Goal: Task Accomplishment & Management: Manage account settings

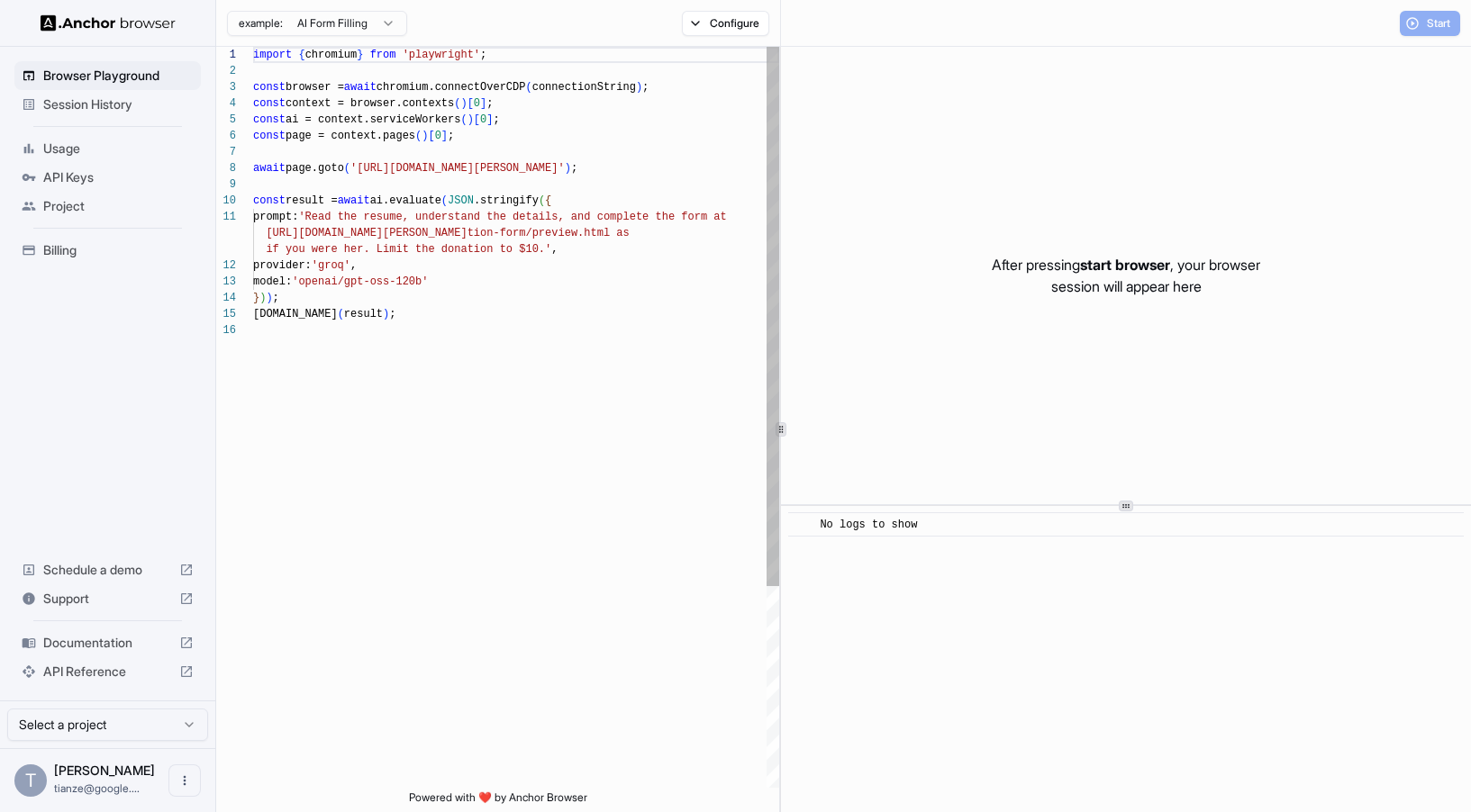
scroll to position [162, 0]
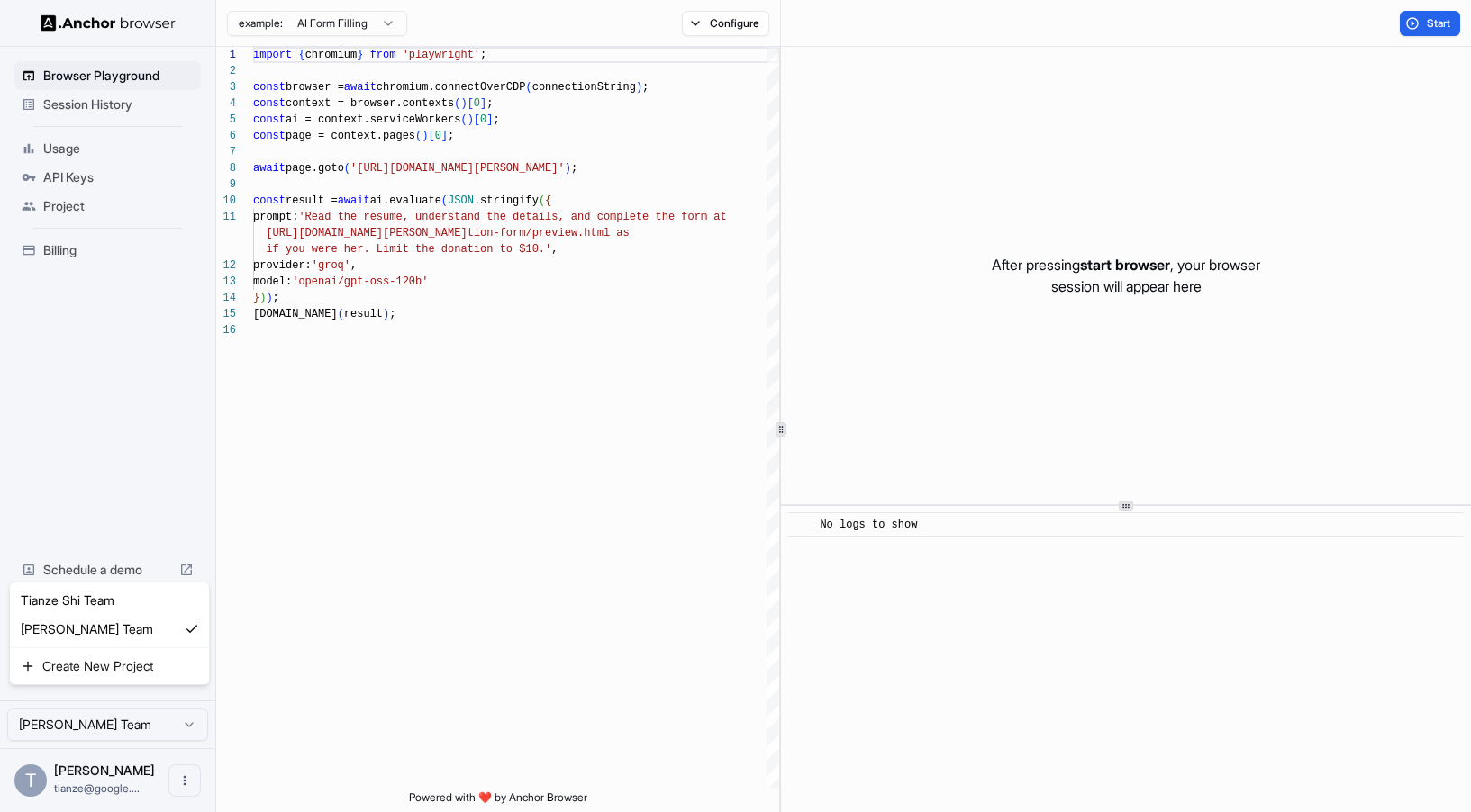
click at [92, 720] on html "Browser Playground Session History Usage API Keys Project Billing Schedule a de…" at bounding box center [736, 406] width 1471 height 812
click at [100, 186] on span "API Keys" at bounding box center [118, 177] width 150 height 18
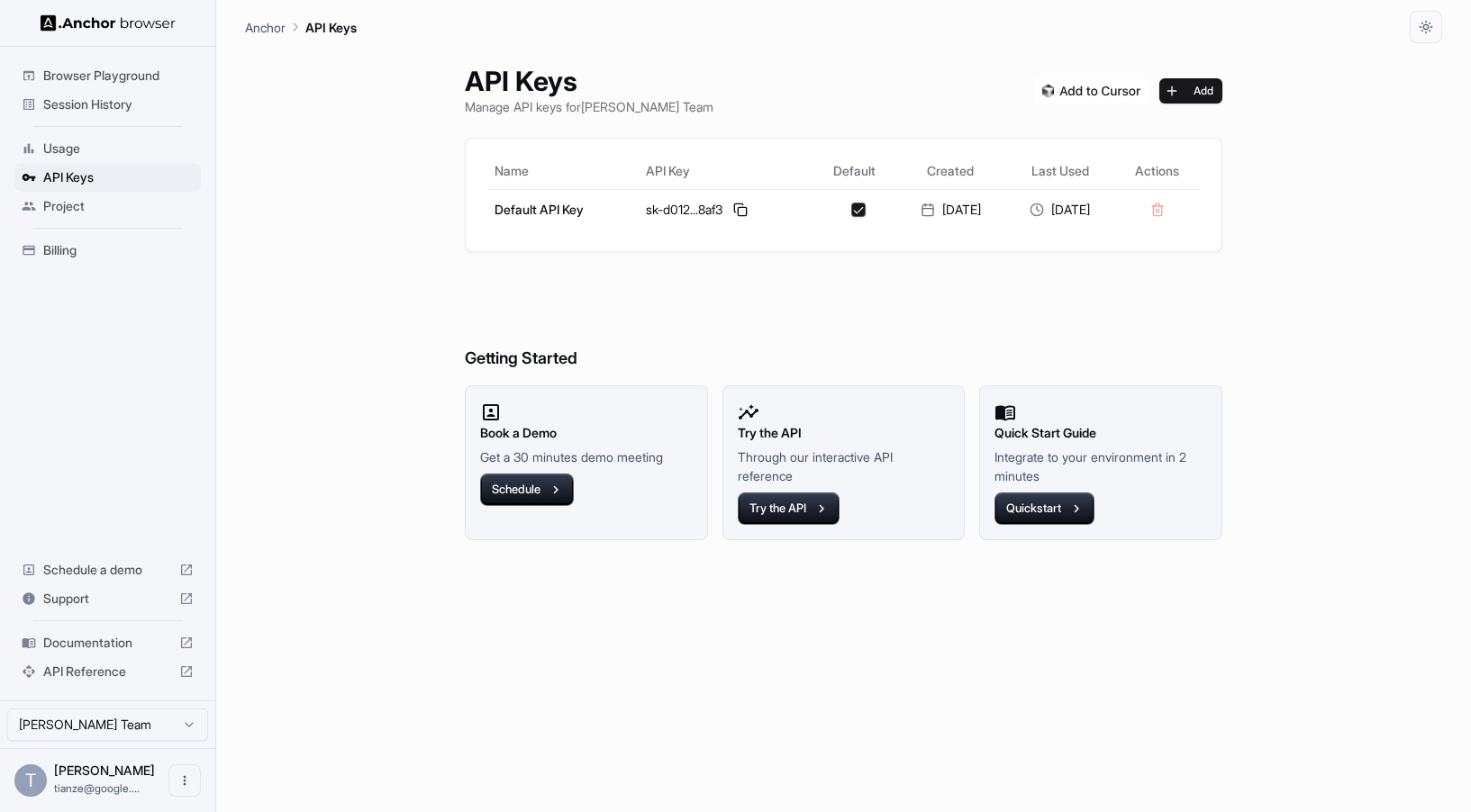
click at [68, 260] on span "Billing" at bounding box center [118, 250] width 150 height 18
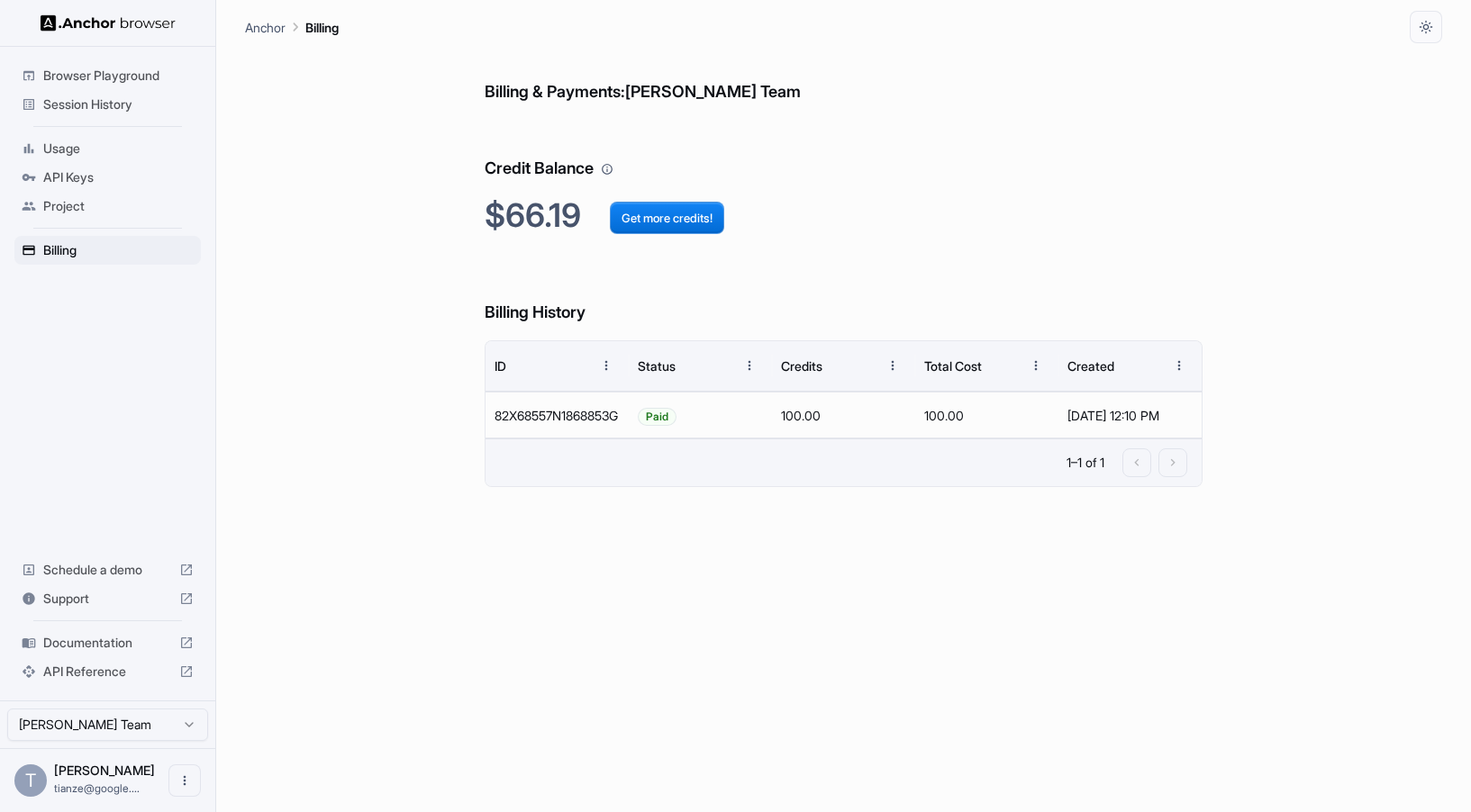
click at [64, 221] on div "Project" at bounding box center [107, 206] width 186 height 29
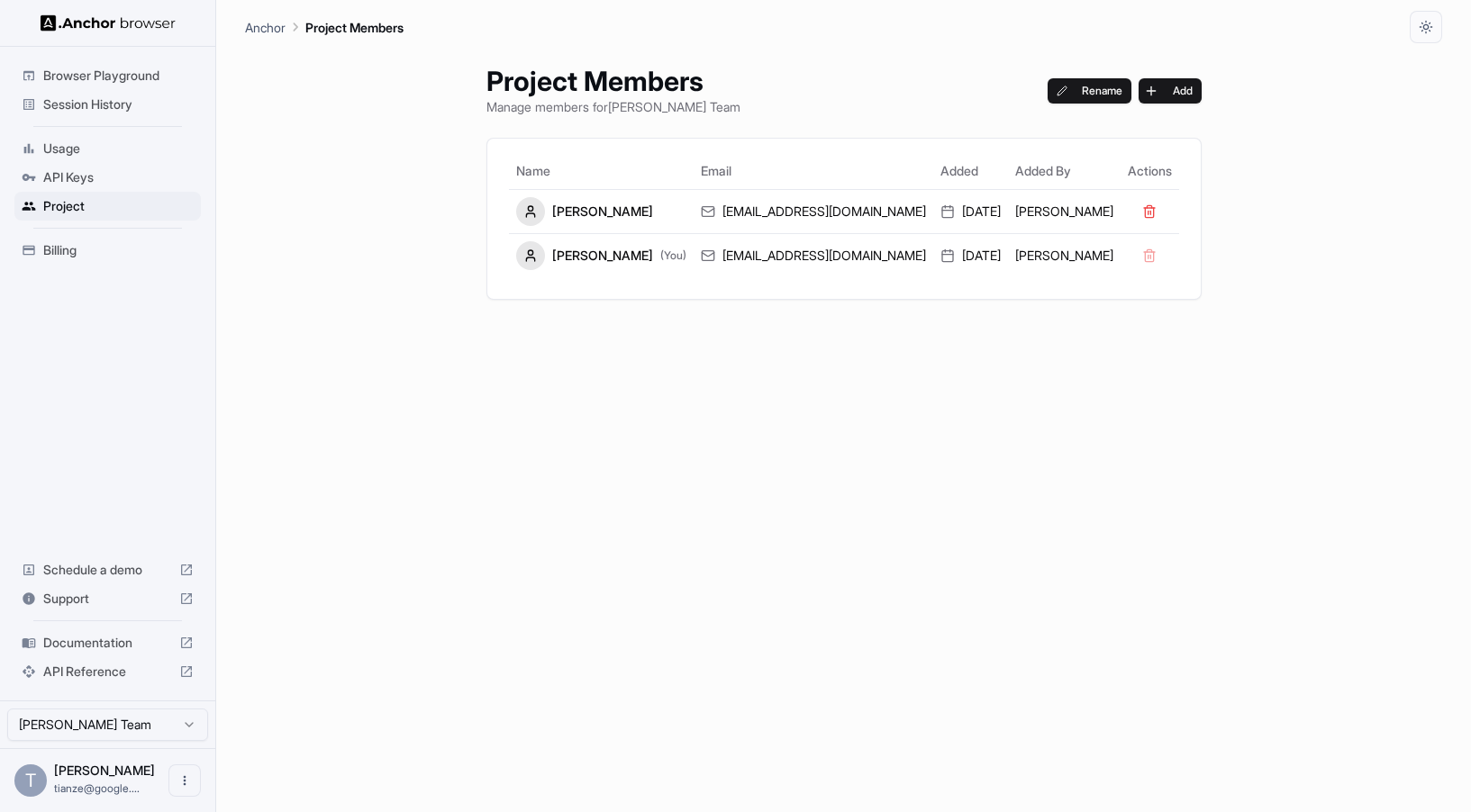
click at [1193, 94] on div "Project Members Manage members for [PERSON_NAME] Team Rename Add Name Email Add…" at bounding box center [843, 428] width 758 height 770
click at [1143, 97] on button "Add" at bounding box center [1170, 91] width 63 height 25
click at [577, 438] on div "Project Members Manage members for [PERSON_NAME] Team Rename Add Name Email Add…" at bounding box center [843, 428] width 758 height 770
click at [74, 260] on span "Billing" at bounding box center [118, 250] width 150 height 18
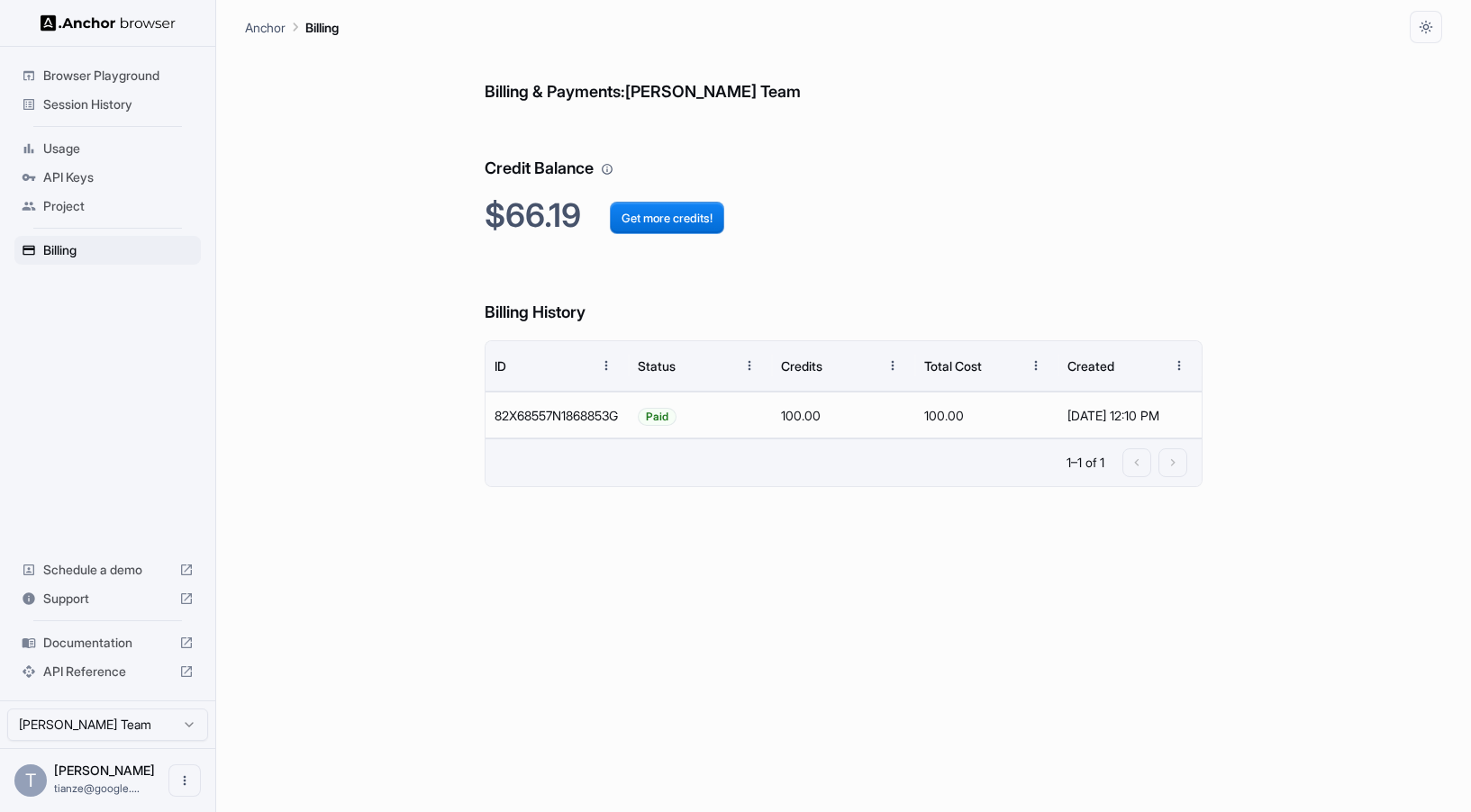
click at [76, 215] on span "Project" at bounding box center [118, 206] width 150 height 18
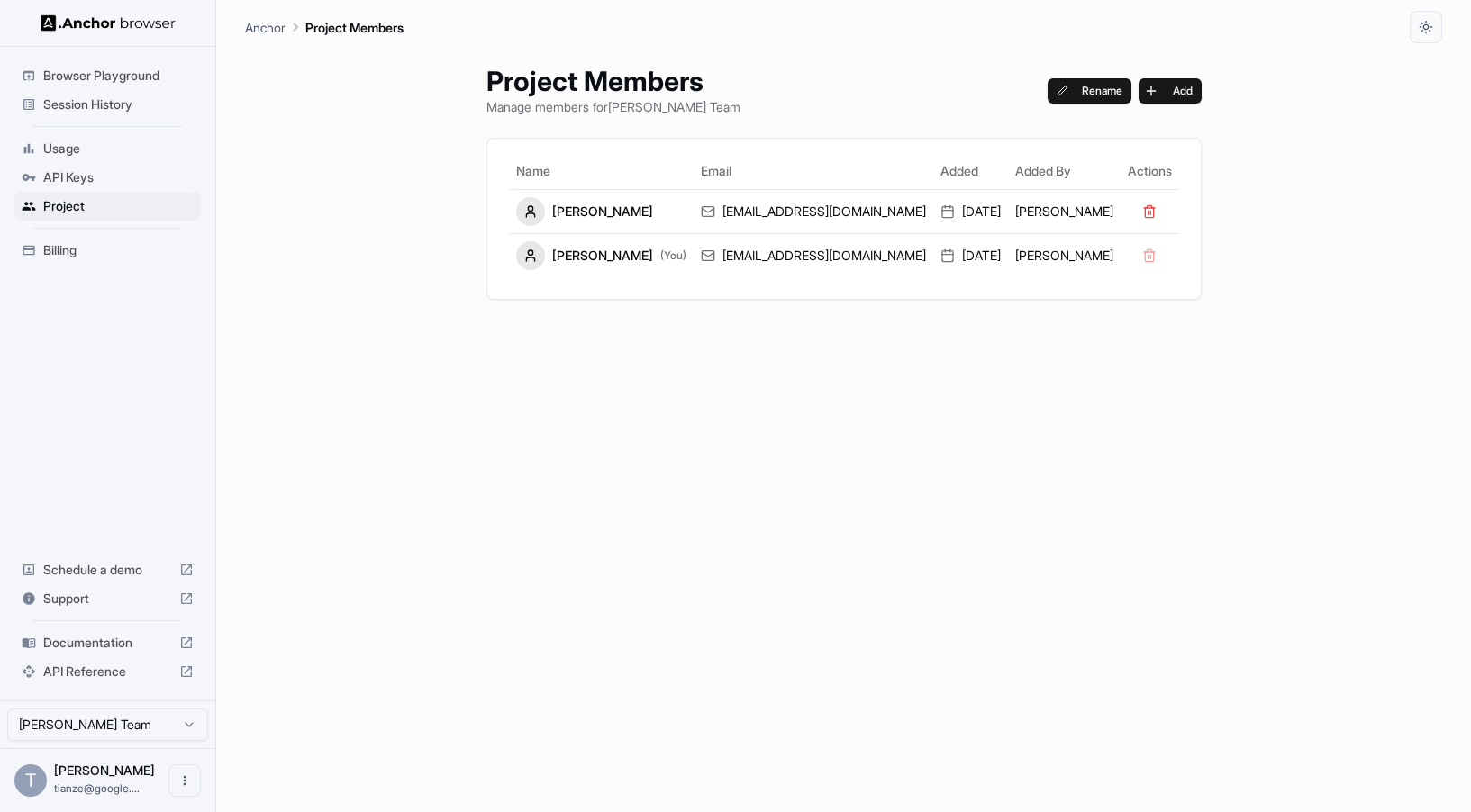
click at [62, 264] on div "Billing" at bounding box center [107, 250] width 186 height 29
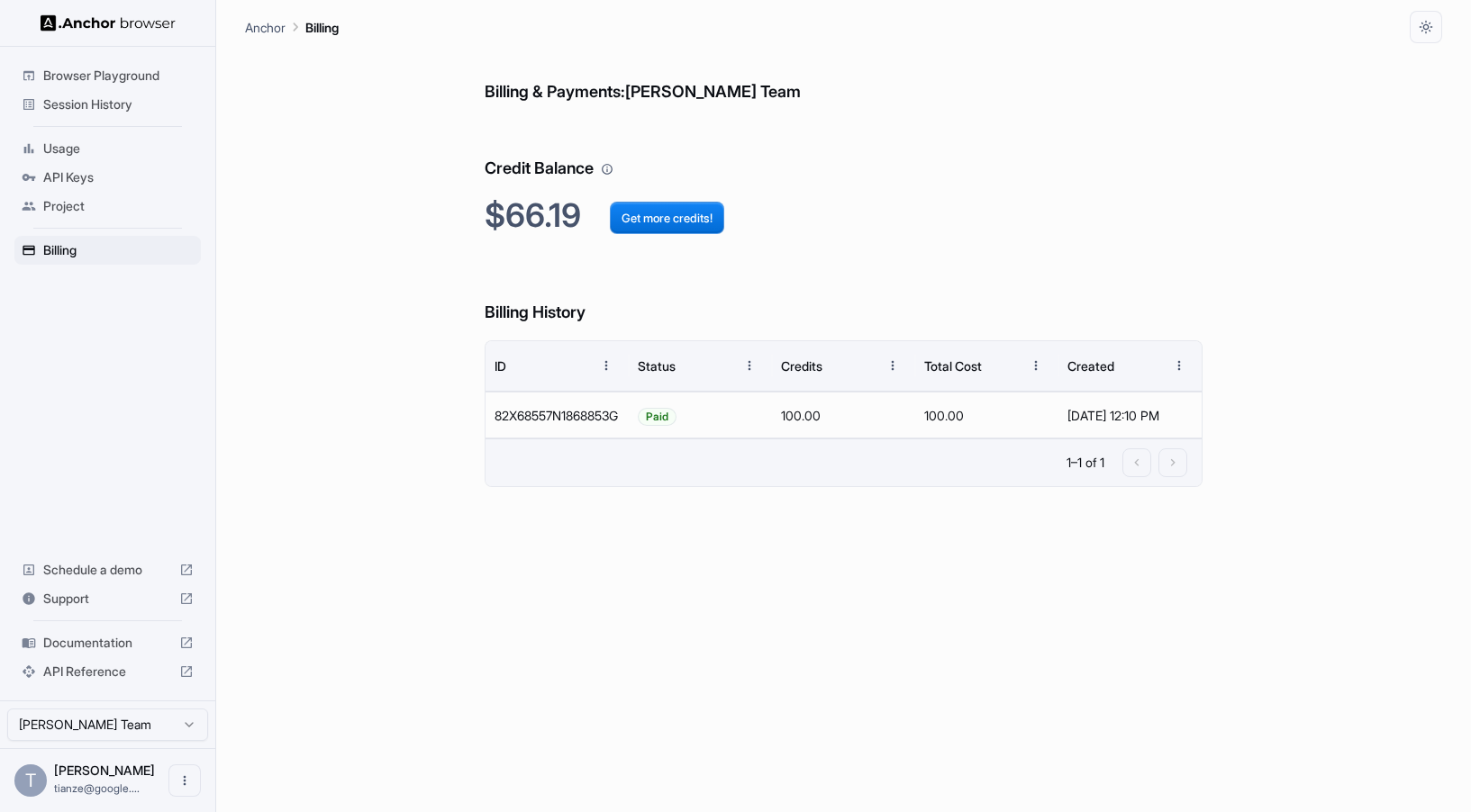
click at [74, 178] on span "API Keys" at bounding box center [118, 177] width 150 height 18
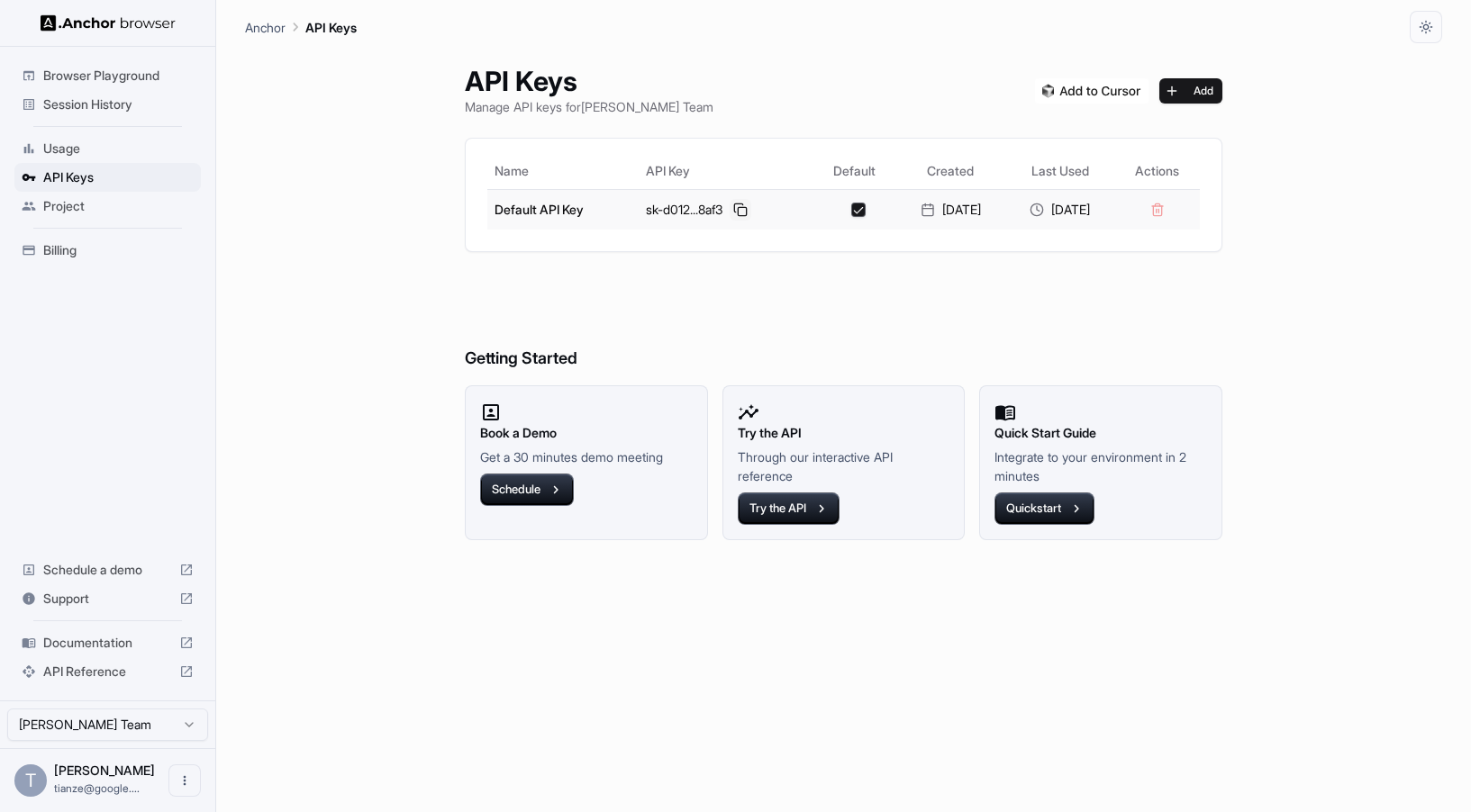
click at [730, 221] on button at bounding box center [740, 210] width 22 height 22
